Goal: Task Accomplishment & Management: Complete application form

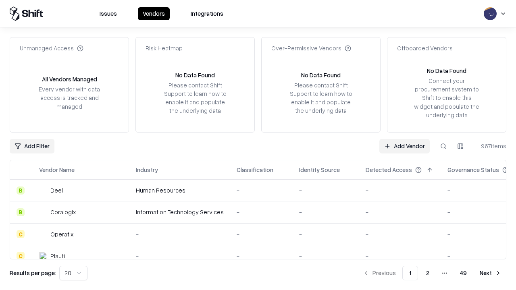
click at [404, 146] on link "Add Vendor" at bounding box center [404, 146] width 50 height 15
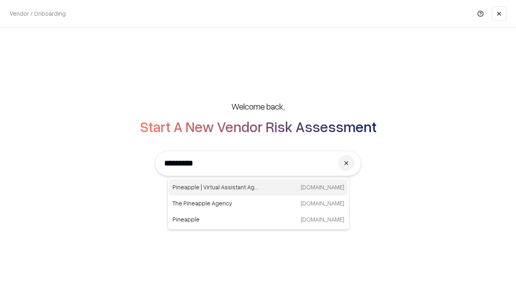
click at [258, 187] on div "Pineapple | Virtual Assistant Agency [DOMAIN_NAME]" at bounding box center [258, 187] width 178 height 16
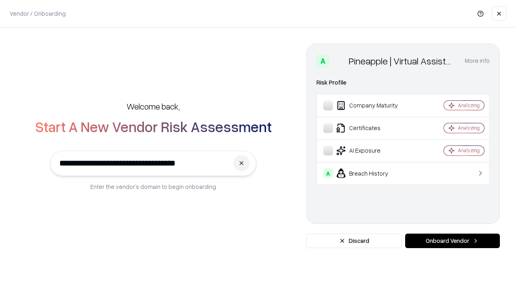
type input "**********"
click at [452, 241] on button "Onboard Vendor" at bounding box center [452, 241] width 95 height 15
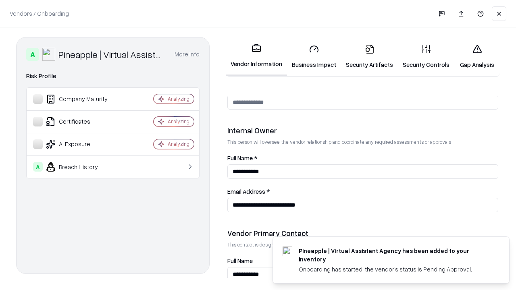
scroll to position [418, 0]
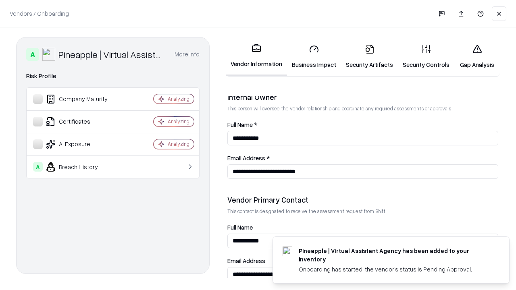
click at [314, 56] on link "Business Impact" at bounding box center [314, 56] width 54 height 37
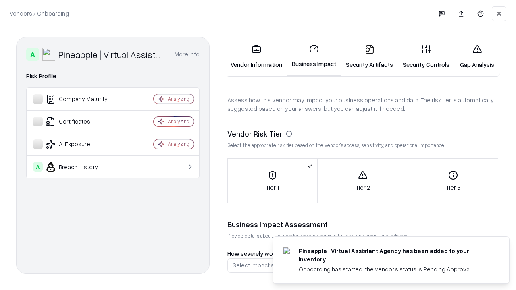
click at [369, 56] on link "Security Artifacts" at bounding box center [369, 56] width 57 height 37
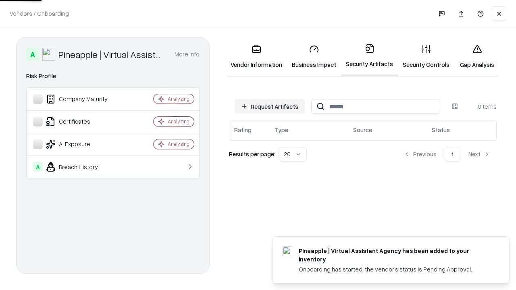
click at [270, 106] on button "Request Artifacts" at bounding box center [270, 106] width 70 height 15
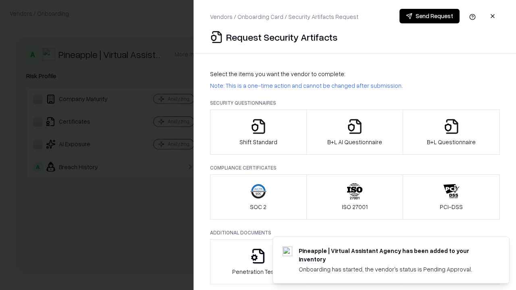
click at [258, 132] on icon "button" at bounding box center [258, 127] width 16 height 16
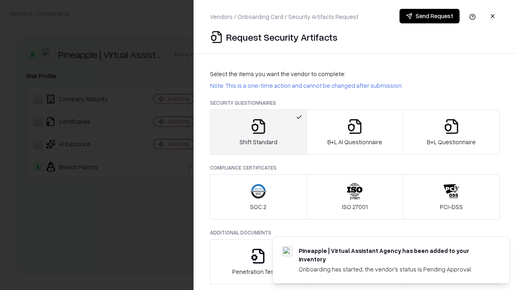
click at [429, 16] on button "Send Request" at bounding box center [430, 16] width 60 height 15
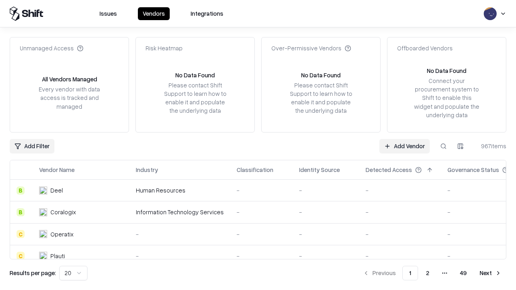
click at [444, 146] on button at bounding box center [443, 146] width 15 height 15
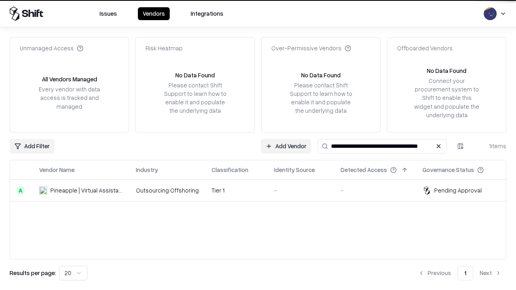
type input "**********"
click at [263, 190] on td "Tier 1" at bounding box center [236, 191] width 62 height 22
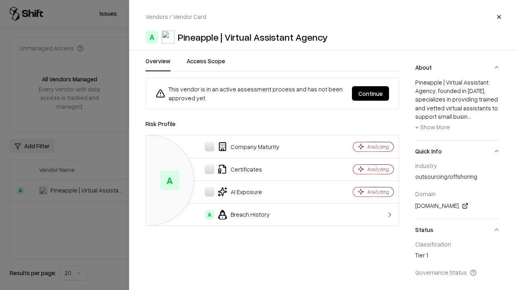
click at [371, 94] on button "Continue" at bounding box center [370, 93] width 37 height 15
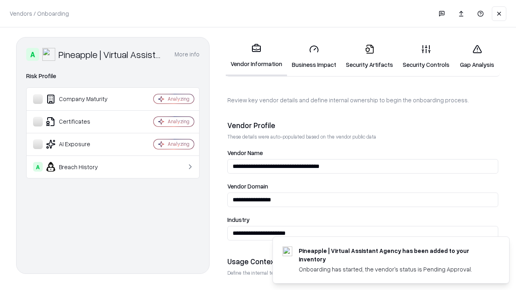
click at [369, 56] on link "Security Artifacts" at bounding box center [369, 56] width 57 height 37
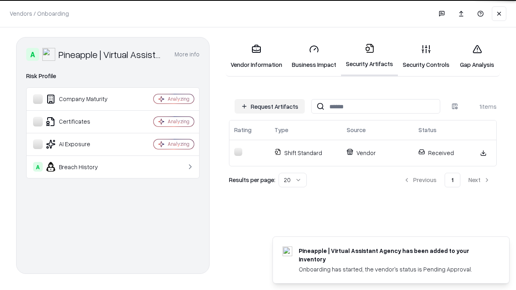
click at [477, 56] on link "Gap Analysis" at bounding box center [477, 56] width 46 height 37
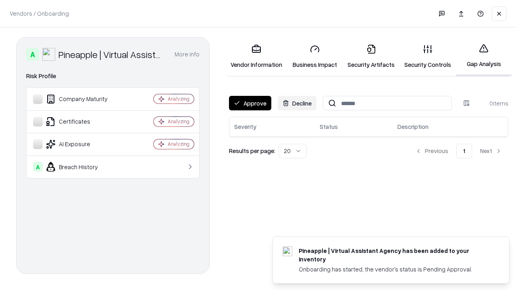
click at [250, 103] on button "Approve" at bounding box center [250, 103] width 42 height 15
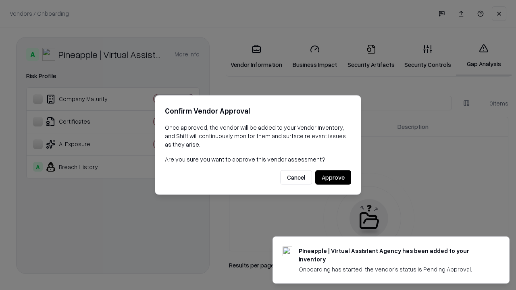
click at [333, 177] on button "Approve" at bounding box center [333, 178] width 36 height 15
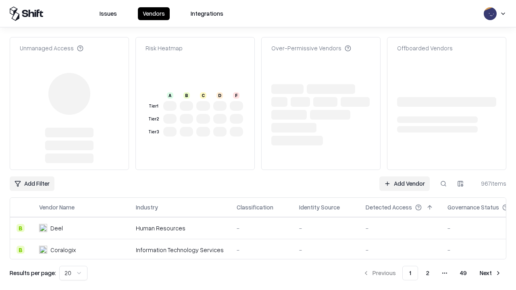
type input "**********"
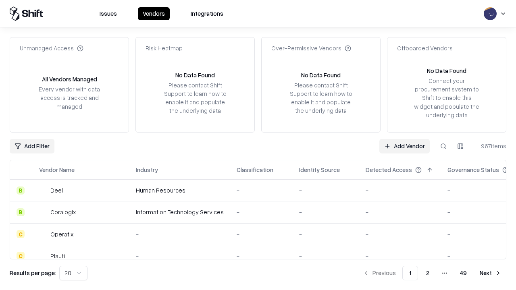
click at [404, 146] on link "Add Vendor" at bounding box center [404, 146] width 50 height 15
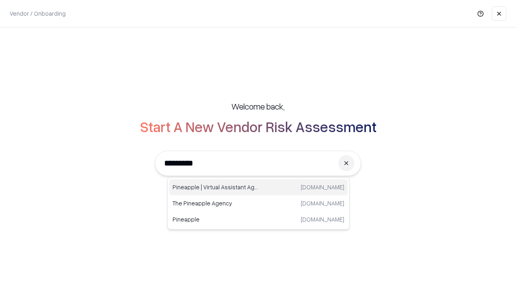
click at [258, 187] on div "Pineapple | Virtual Assistant Agency trypineapple.com" at bounding box center [258, 187] width 178 height 16
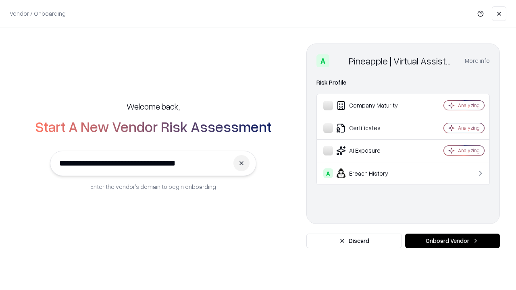
type input "**********"
click at [452, 241] on button "Onboard Vendor" at bounding box center [452, 241] width 95 height 15
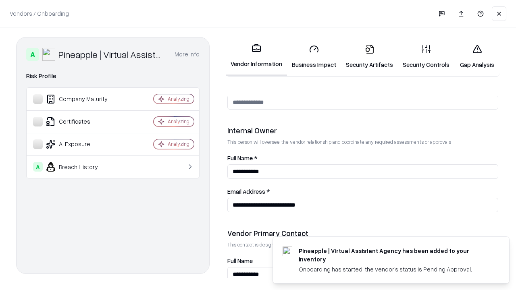
scroll to position [418, 0]
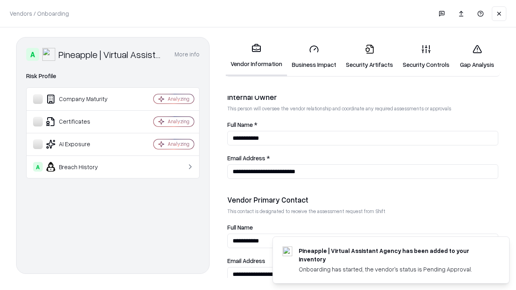
click at [477, 56] on link "Gap Analysis" at bounding box center [477, 56] width 46 height 37
